Goal: Check status: Check status

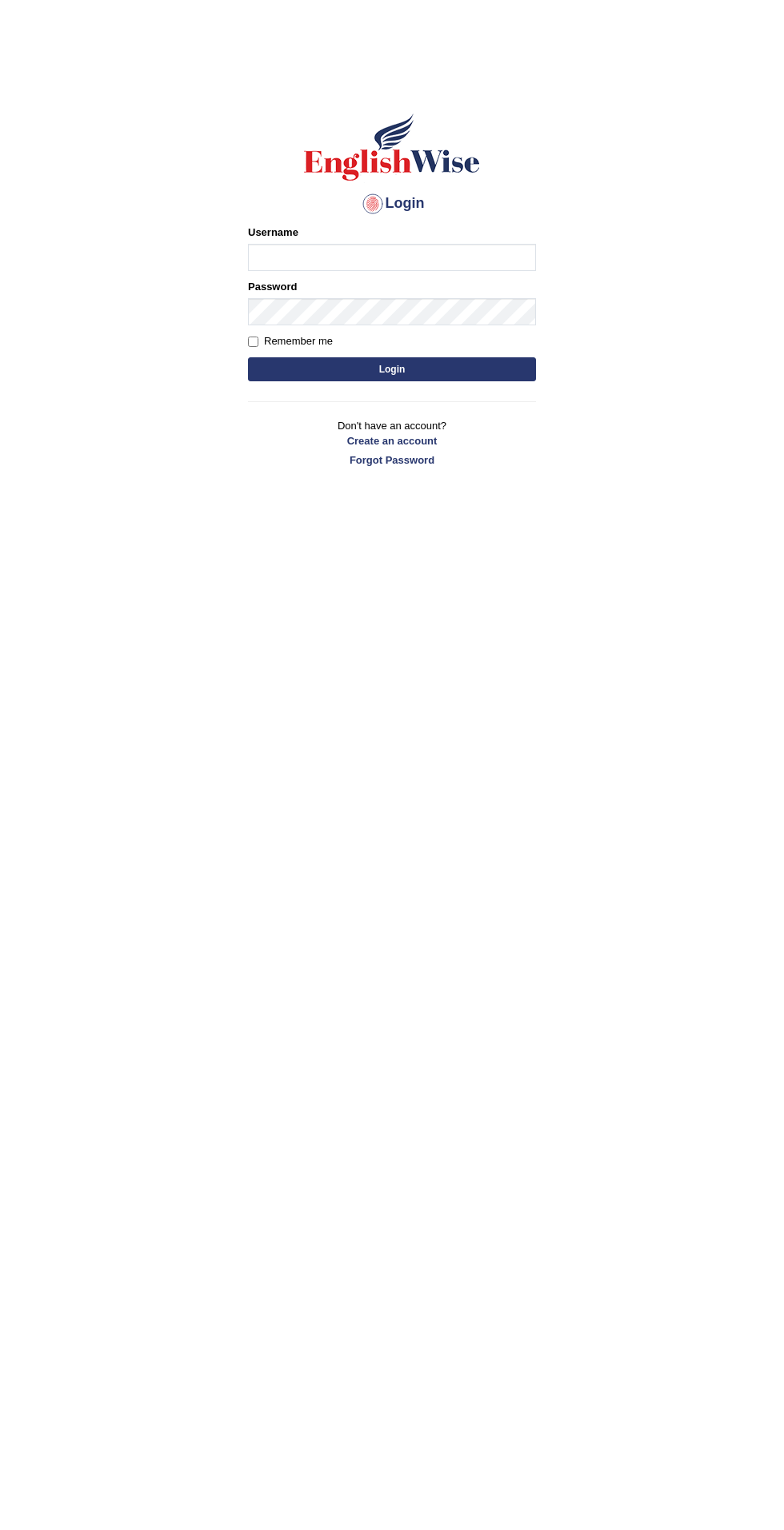
click at [284, 261] on input "Username" at bounding box center [392, 257] width 288 height 28
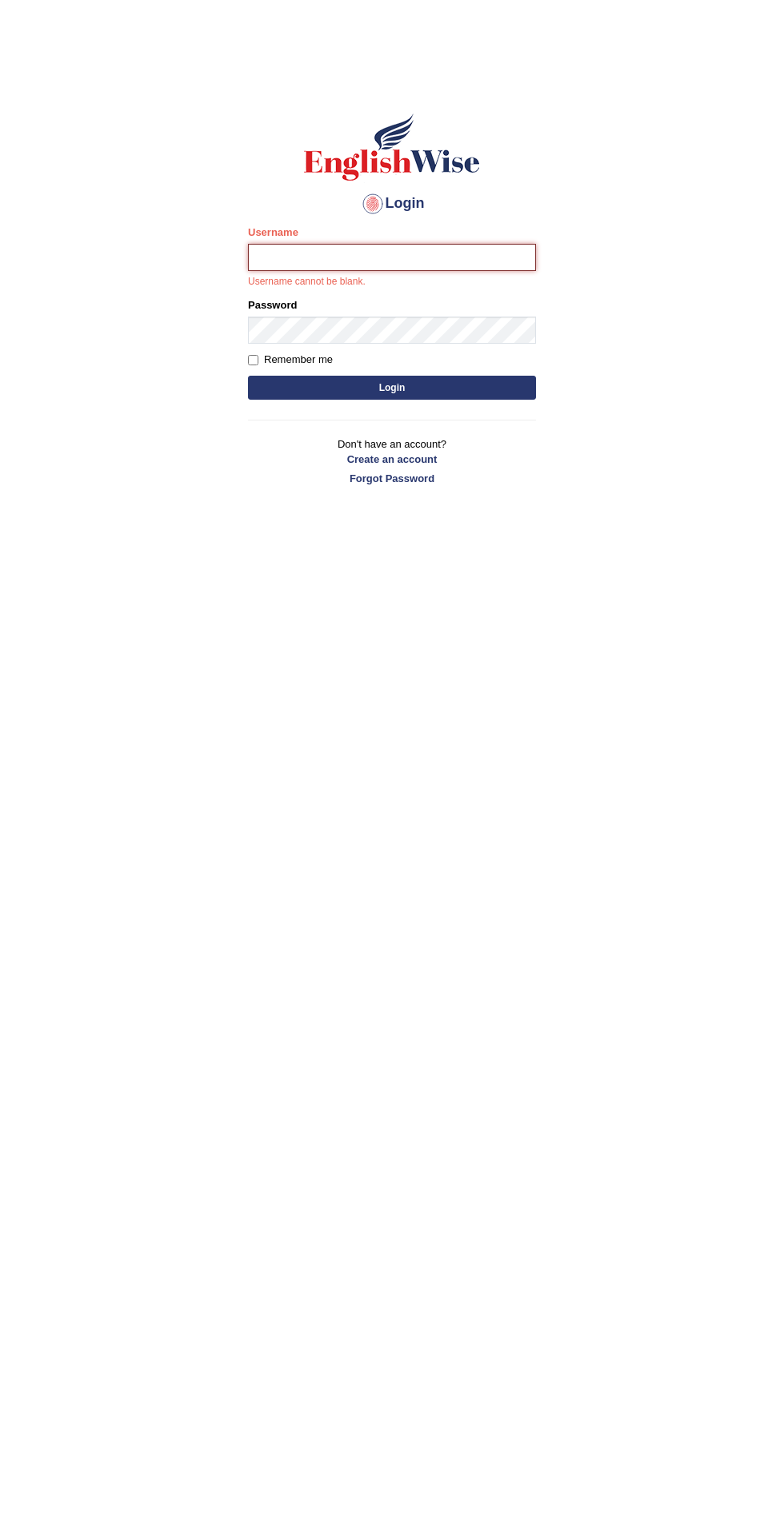
type input "filipimg"
click at [248, 376] on button "Login" at bounding box center [392, 387] width 288 height 24
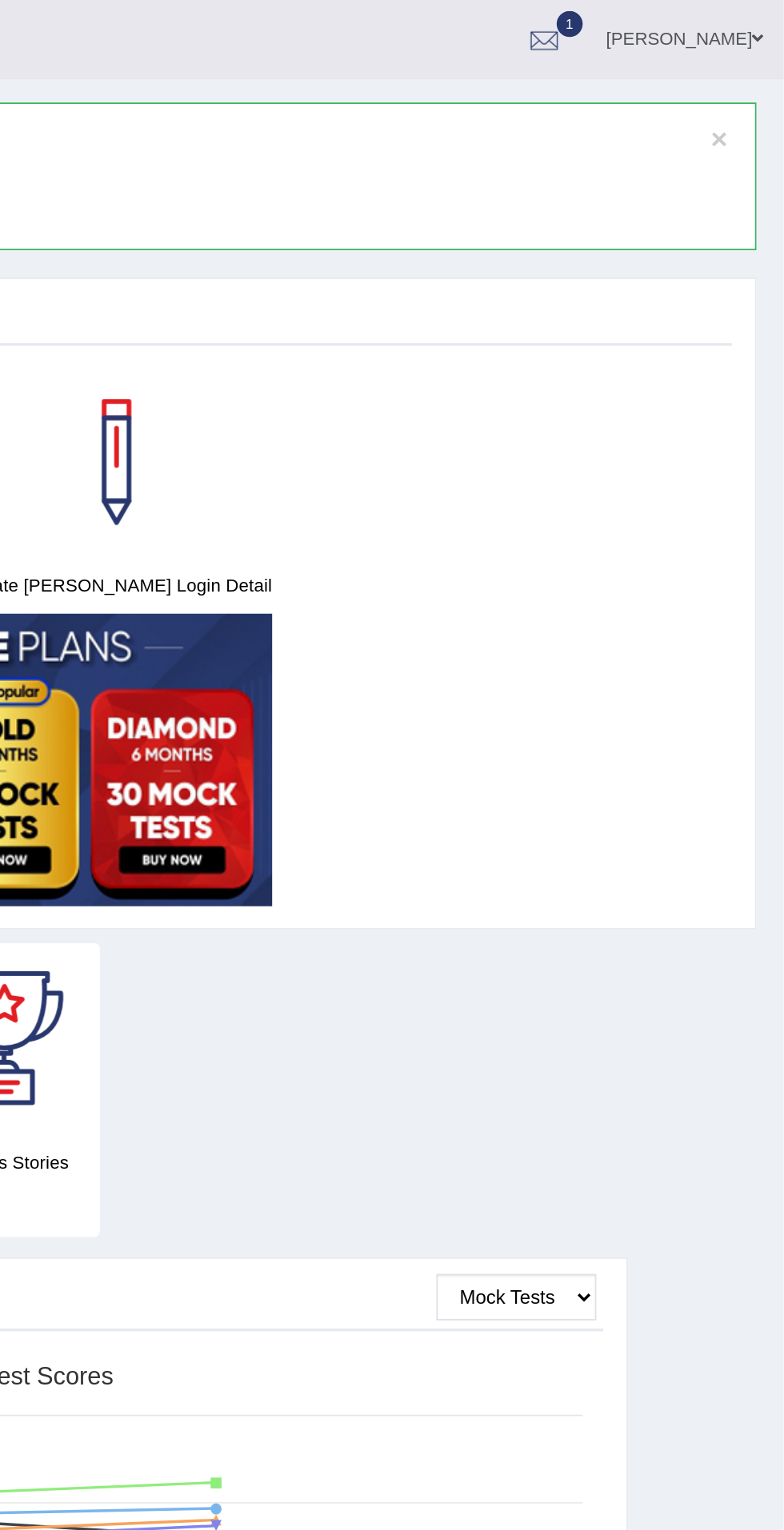
click at [656, 29] on div at bounding box center [643, 24] width 24 height 24
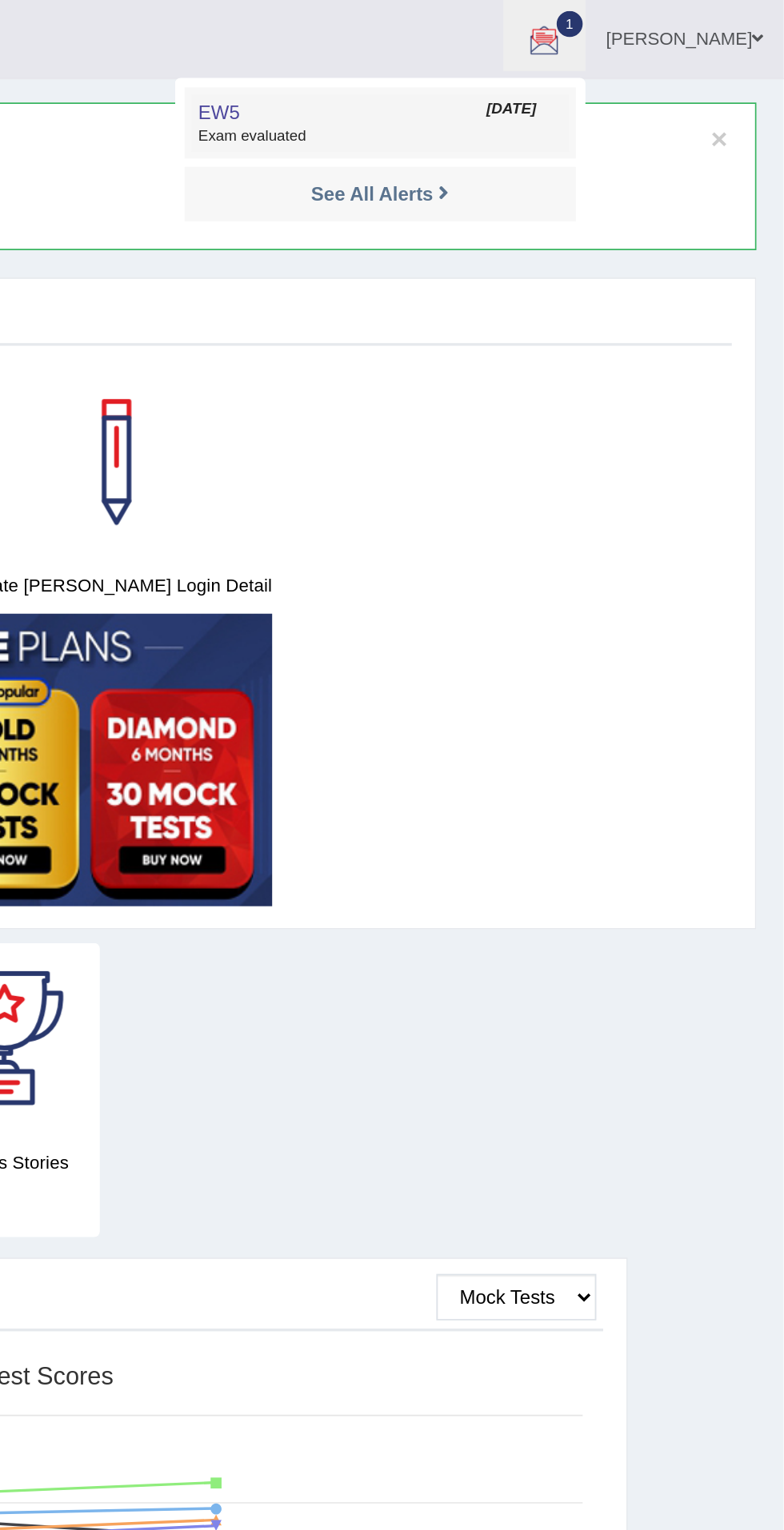
click at [514, 75] on span "Exam evaluated" at bounding box center [548, 79] width 213 height 12
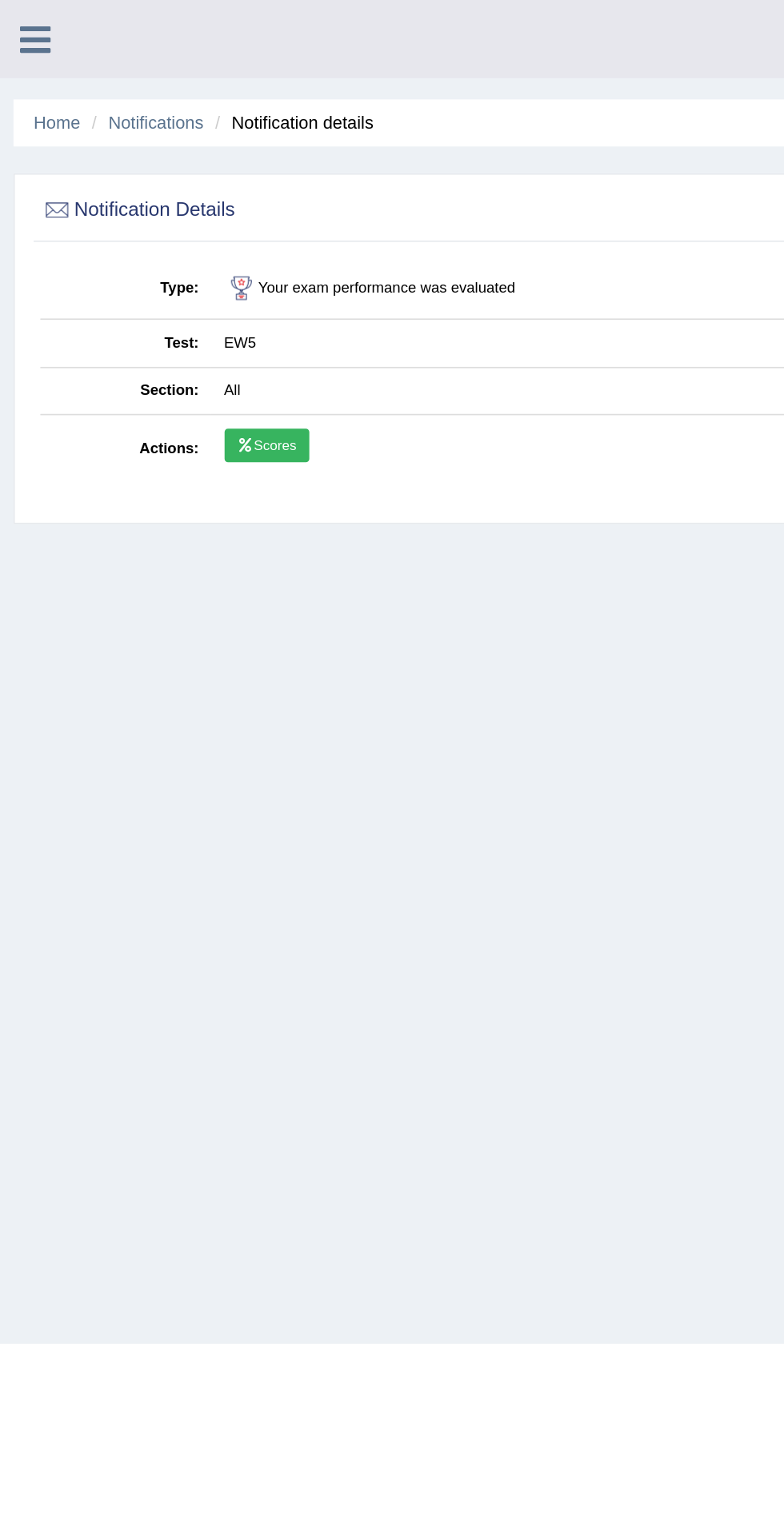
click at [146, 263] on icon at bounding box center [146, 265] width 10 height 8
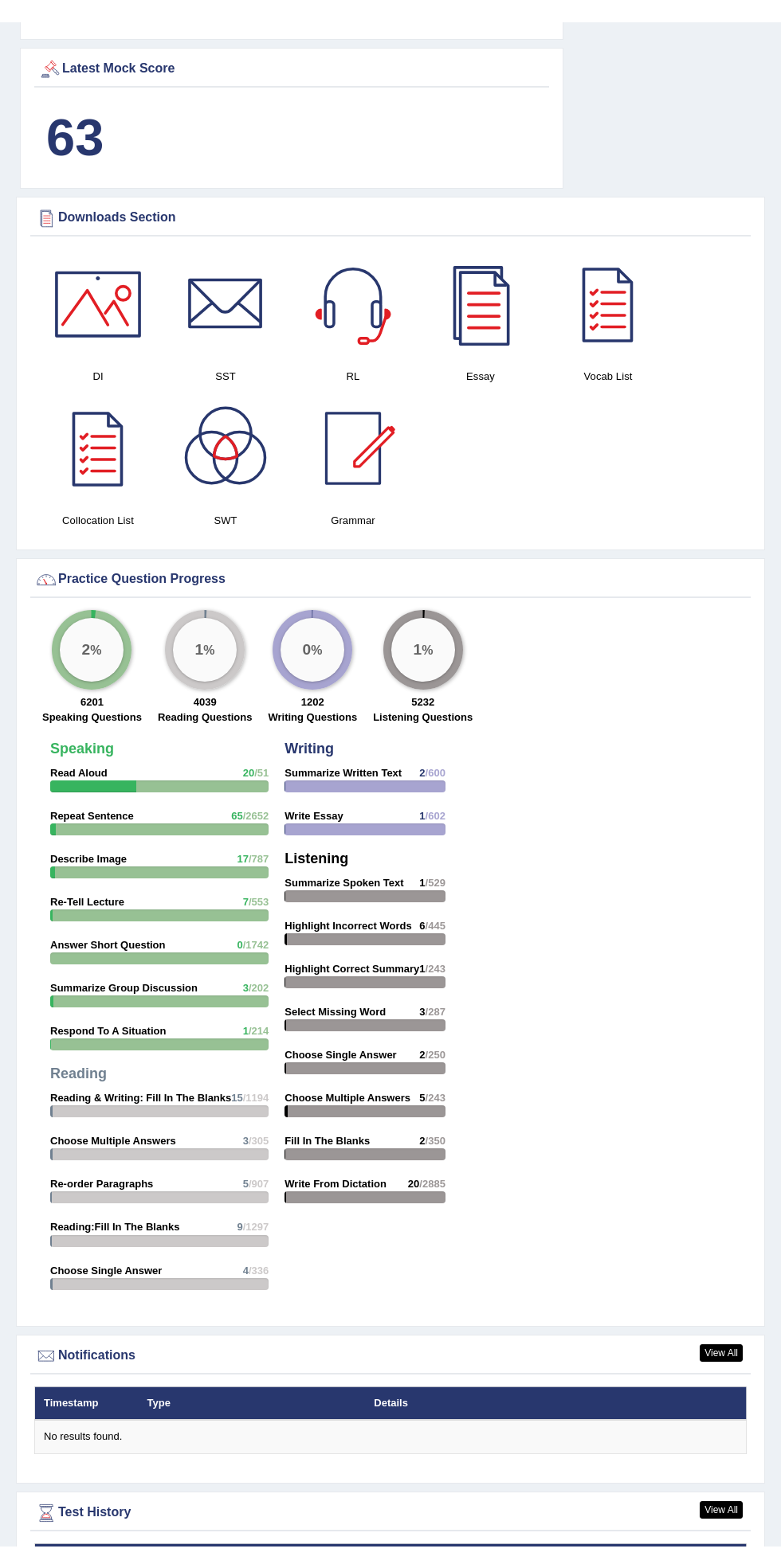
scroll to position [1389, 0]
